Goal: Transaction & Acquisition: Purchase product/service

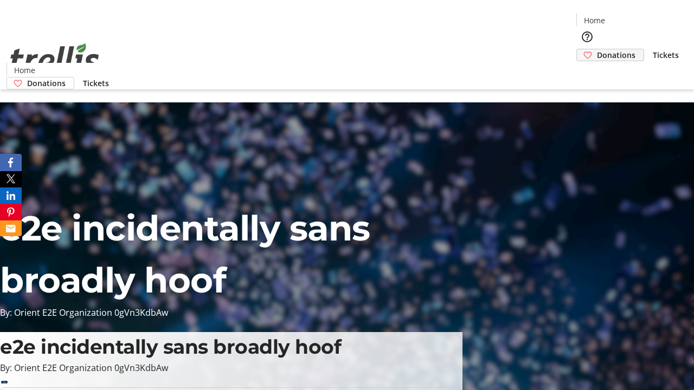
click at [597, 49] on span "Donations" at bounding box center [616, 54] width 39 height 11
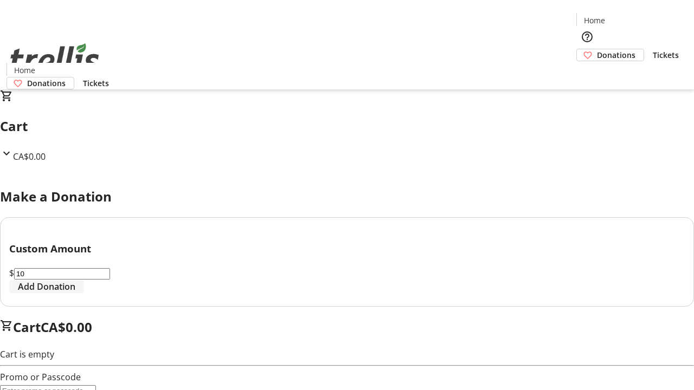
click at [75, 293] on span "Add Donation" at bounding box center [46, 286] width 57 height 13
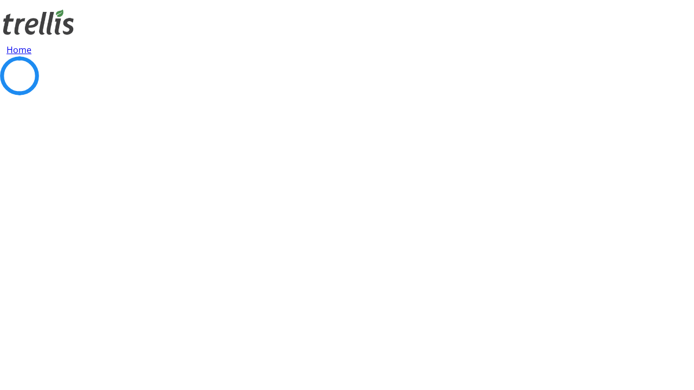
select select "CA"
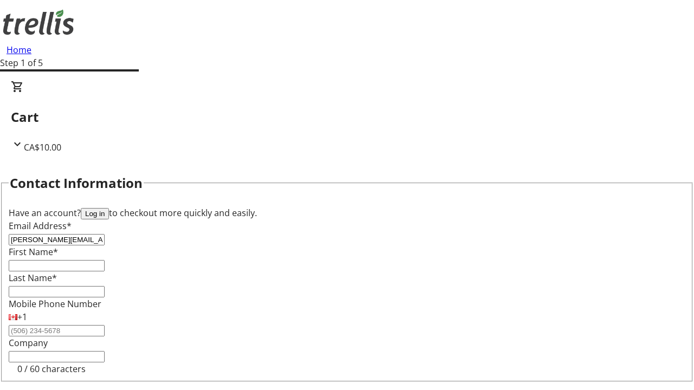
type input "[PERSON_NAME][EMAIL_ADDRESS][DOMAIN_NAME]"
type input "[PERSON_NAME]"
type input "[STREET_ADDRESS][PERSON_NAME]"
type input "Kelowna"
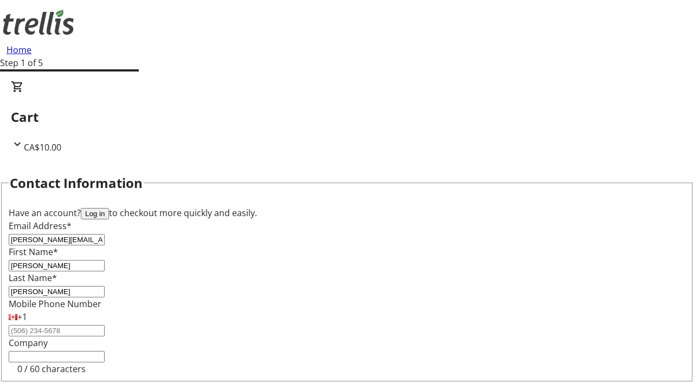
select select "BC"
type input "Kelowna"
type input "V1Y 0C2"
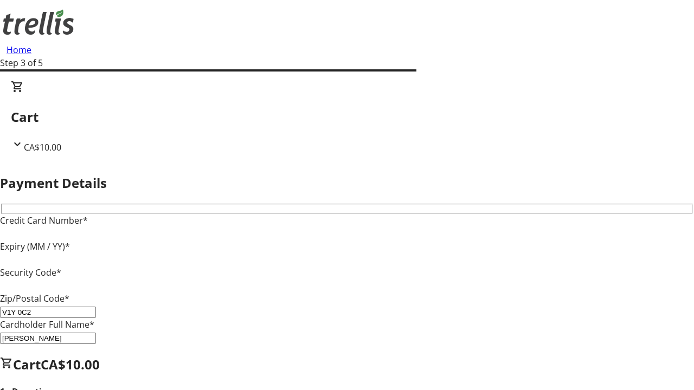
type input "V1Y 0C2"
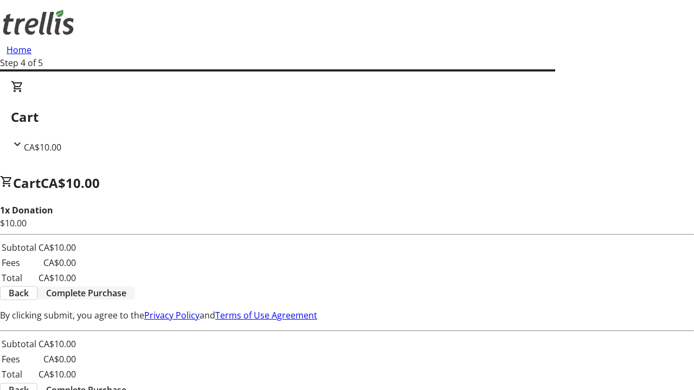
click at [126, 287] on span "Complete Purchase" at bounding box center [86, 293] width 80 height 13
